Goal: Task Accomplishment & Management: Use online tool/utility

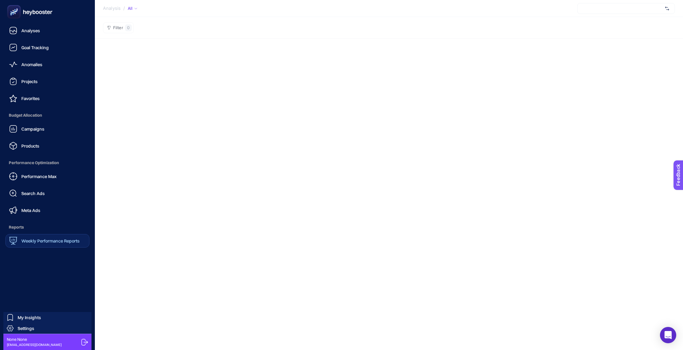
click at [32, 236] on div "Weekly Performance Reports" at bounding box center [44, 240] width 70 height 8
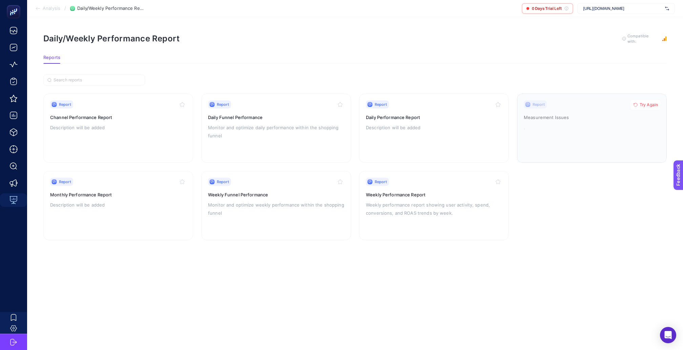
click at [572, 101] on div at bounding box center [591, 128] width 149 height 68
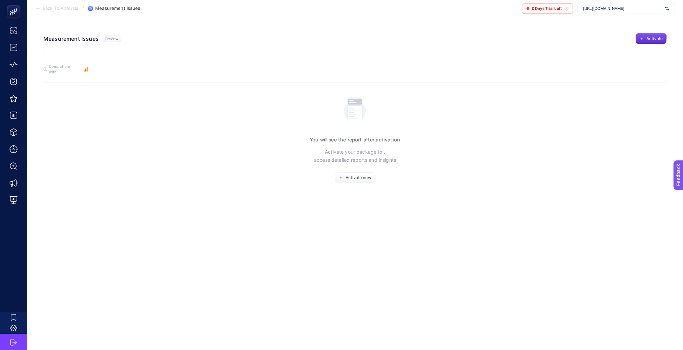
click at [623, 11] on span "[URL][DOMAIN_NAME]" at bounding box center [622, 8] width 79 height 5
type input "recete"
click at [609, 19] on div "Recete" at bounding box center [626, 22] width 97 height 11
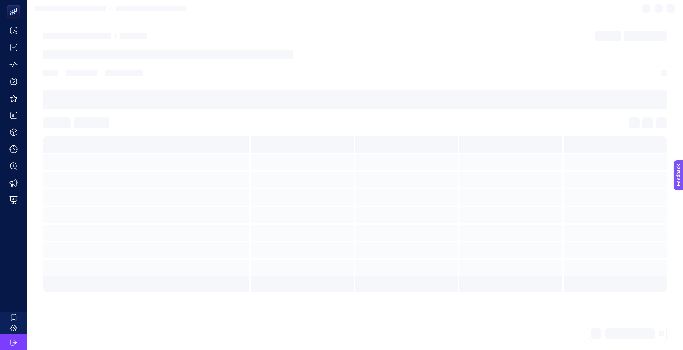
click at [618, 5] on section at bounding box center [355, 8] width 656 height 17
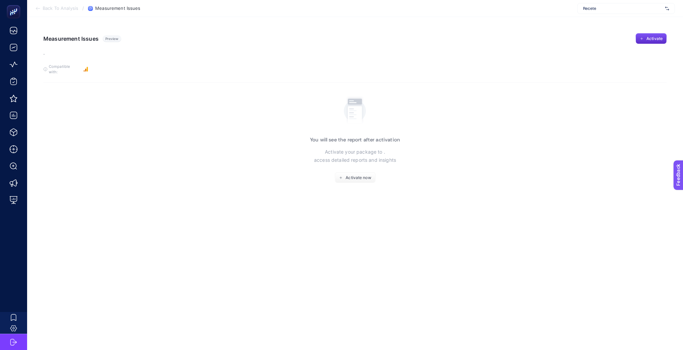
click at [612, 11] on span "Recete" at bounding box center [622, 8] width 79 height 5
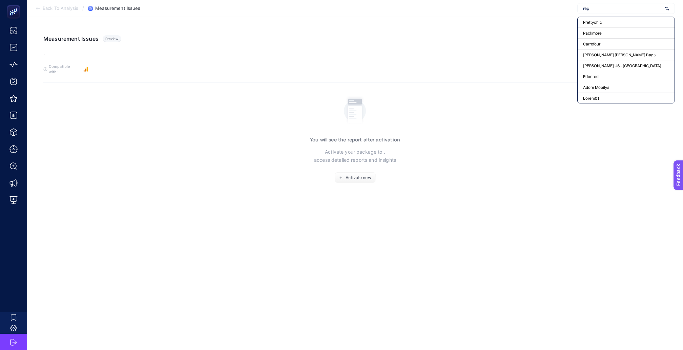
type input "reçe"
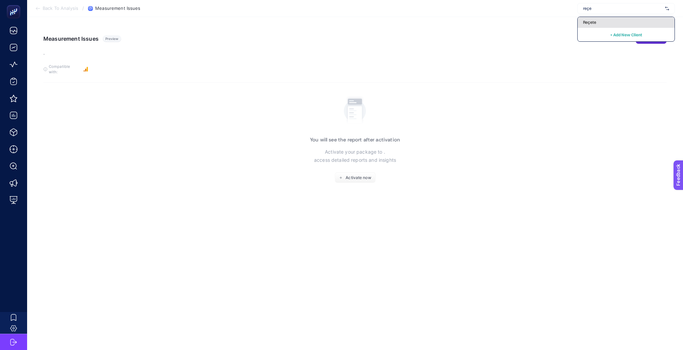
click at [607, 20] on div "Reçete" at bounding box center [626, 22] width 97 height 11
click at [359, 175] on span "Activate now" at bounding box center [358, 177] width 25 height 5
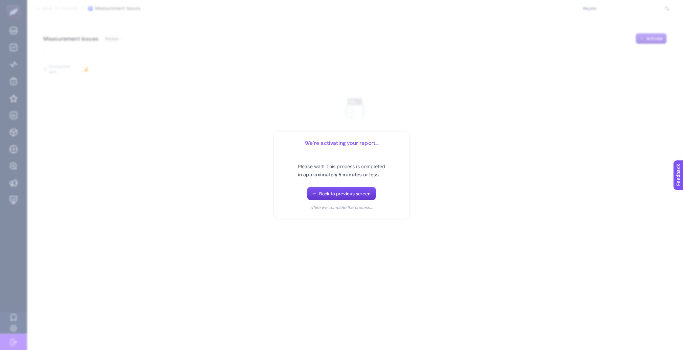
click at [352, 189] on button "Back to previous screen" at bounding box center [341, 194] width 69 height 14
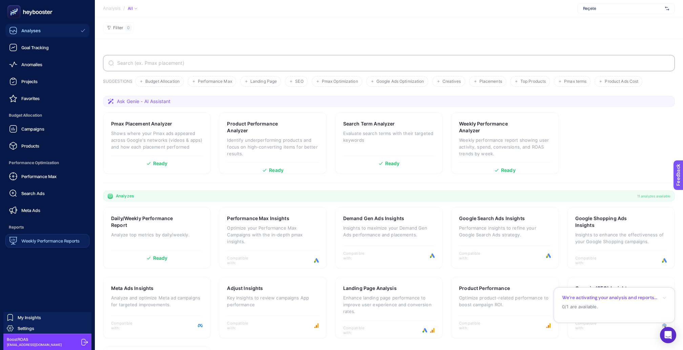
click at [32, 234] on link "Weekly Performance Reports" at bounding box center [47, 241] width 84 height 14
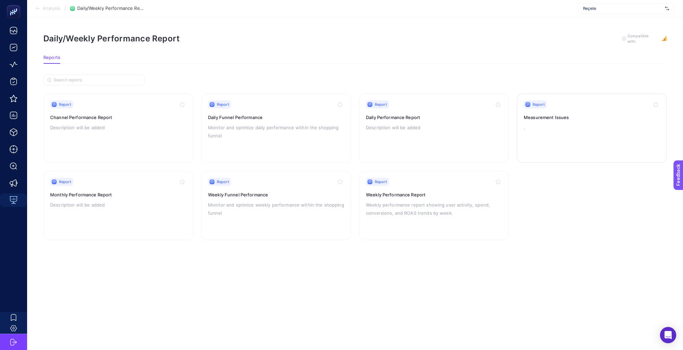
click at [582, 100] on div "Report" at bounding box center [592, 104] width 136 height 8
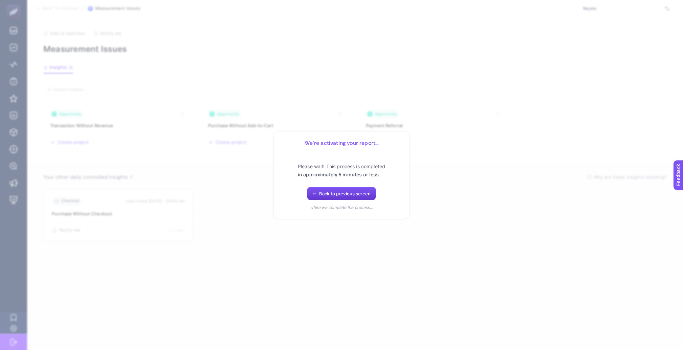
click at [332, 191] on span "Back to previous screen" at bounding box center [344, 193] width 51 height 5
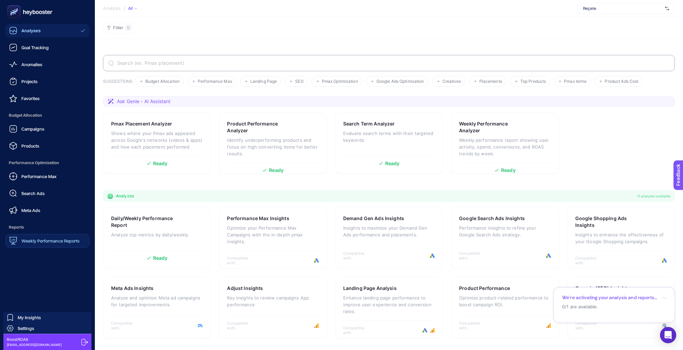
click at [21, 238] on span "Weekly Performance Reports" at bounding box center [50, 240] width 58 height 5
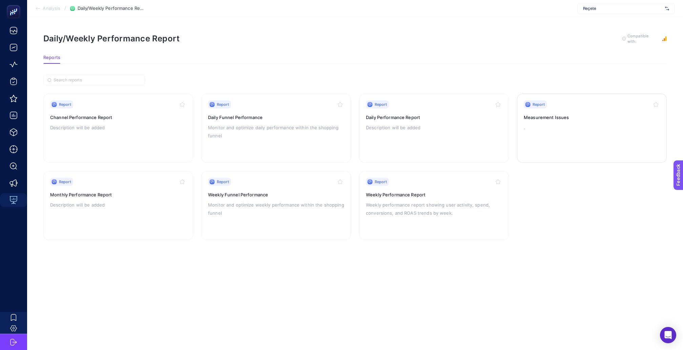
click at [535, 114] on h3 "Measurement Issues" at bounding box center [592, 117] width 136 height 7
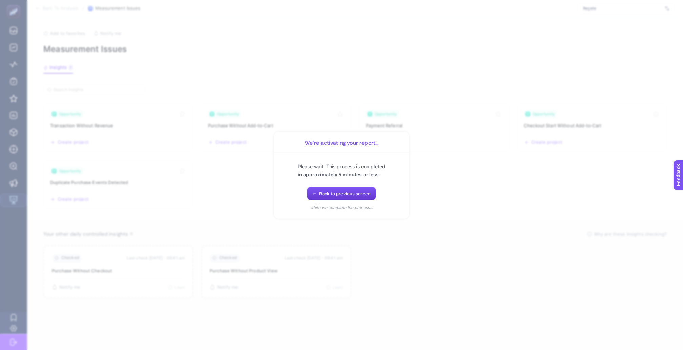
click at [359, 188] on button "Back to previous screen" at bounding box center [341, 194] width 69 height 14
